Goal: Task Accomplishment & Management: Manage account settings

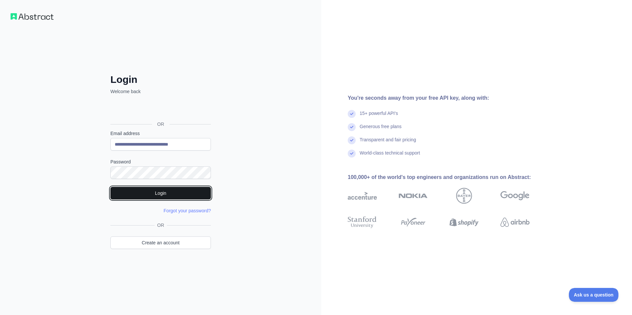
click at [149, 195] on button "Login" at bounding box center [160, 193] width 100 height 13
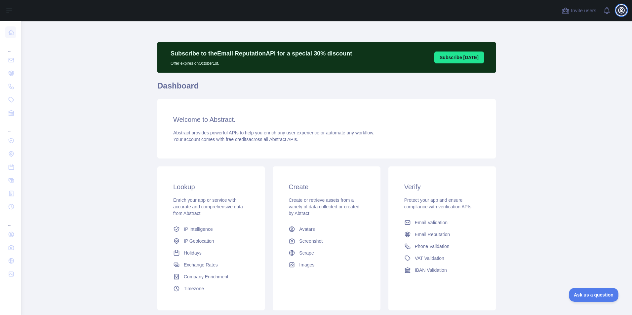
click at [620, 11] on icon "button" at bounding box center [621, 10] width 8 height 8
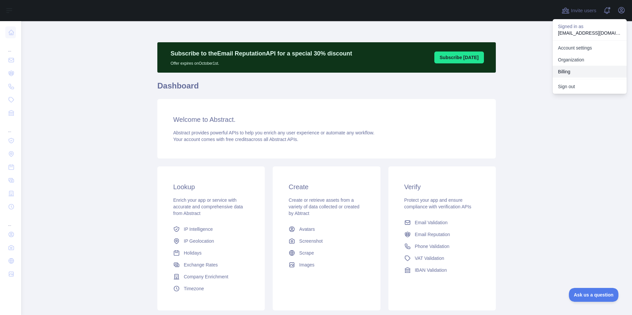
click at [562, 70] on button "Billing" at bounding box center [590, 72] width 74 height 12
